Goal: Find specific page/section: Find specific page/section

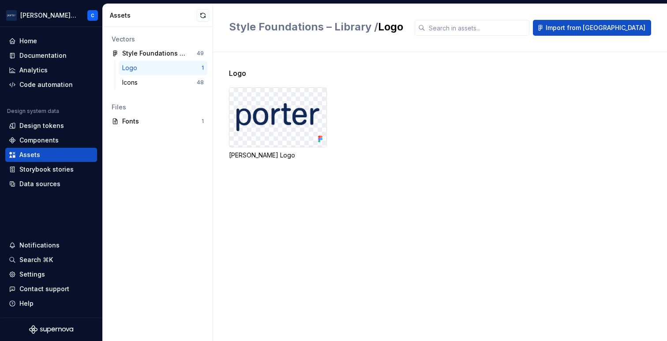
click at [262, 130] on img at bounding box center [277, 117] width 83 height 28
click at [267, 112] on img at bounding box center [277, 117] width 83 height 28
click at [146, 85] on div "Icons" at bounding box center [159, 82] width 75 height 9
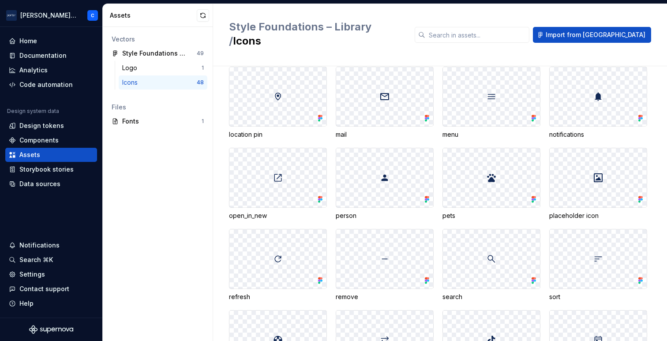
scroll to position [733, 0]
